Goal: Task Accomplishment & Management: Use online tool/utility

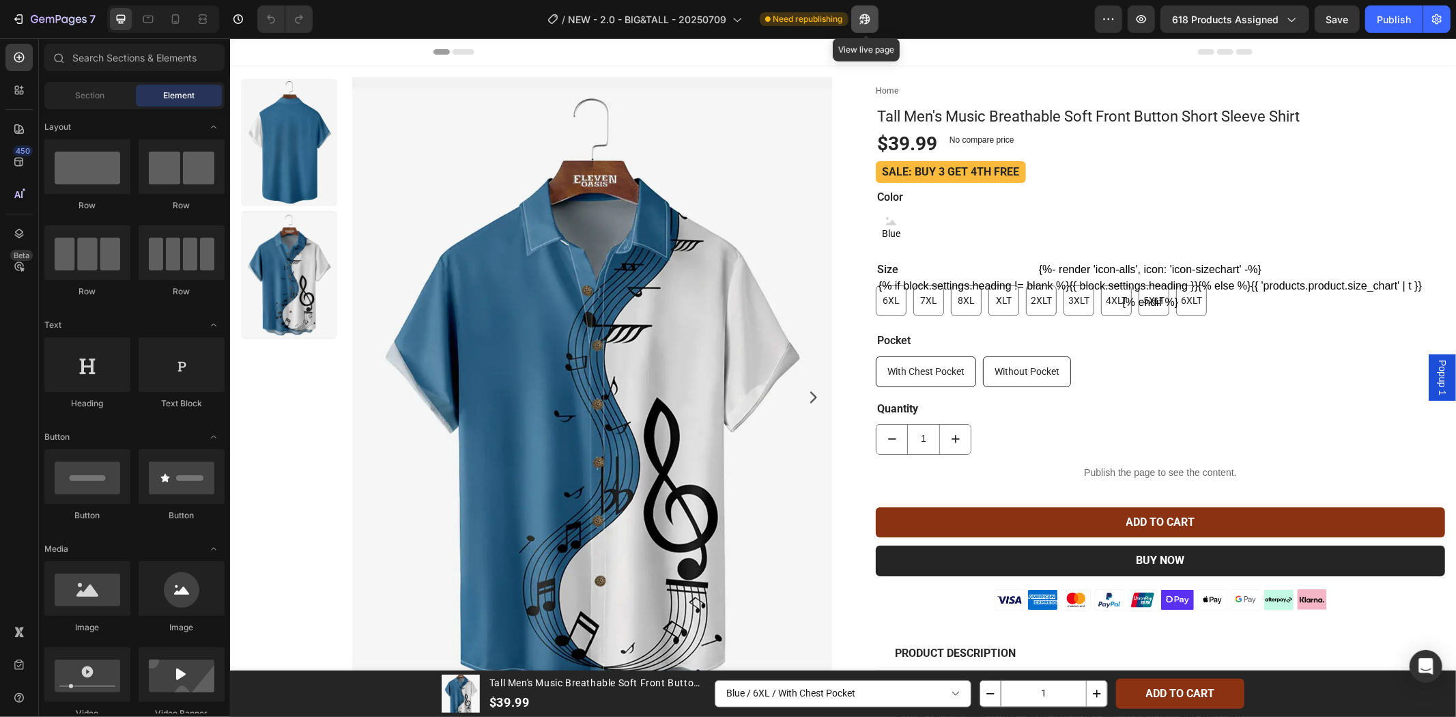
click at [854, 11] on button "button" at bounding box center [864, 18] width 27 height 27
click at [71, 21] on icon "button" at bounding box center [59, 20] width 56 height 12
